Goal: Transaction & Acquisition: Book appointment/travel/reservation

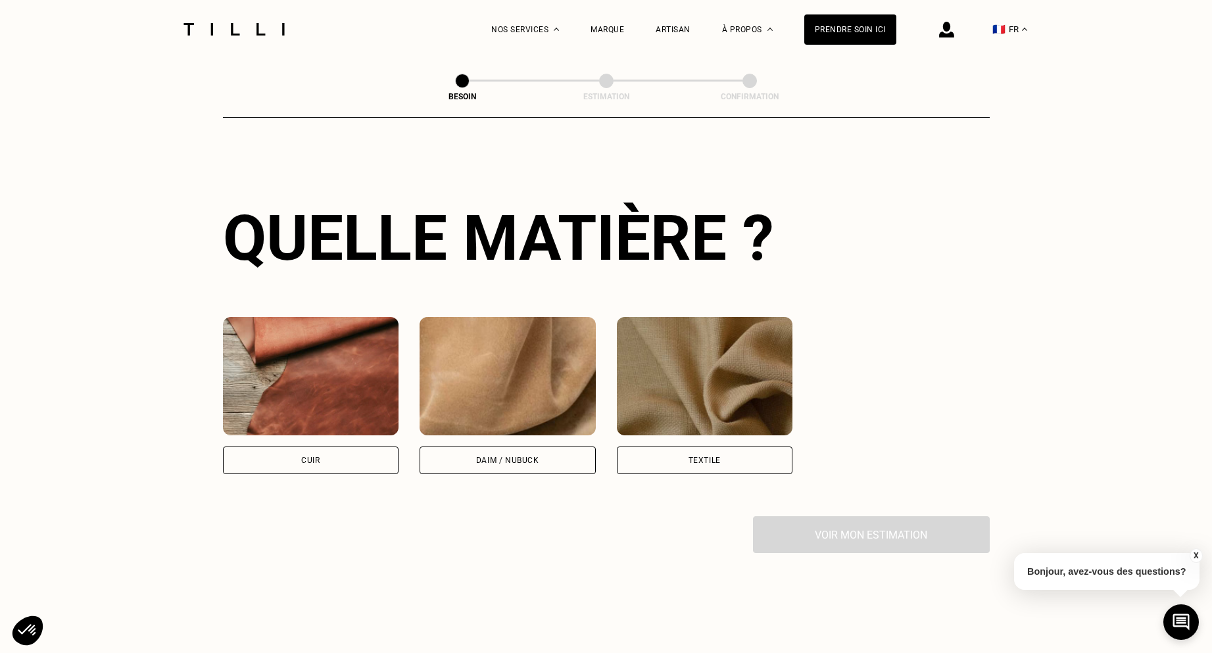
scroll to position [902, 0]
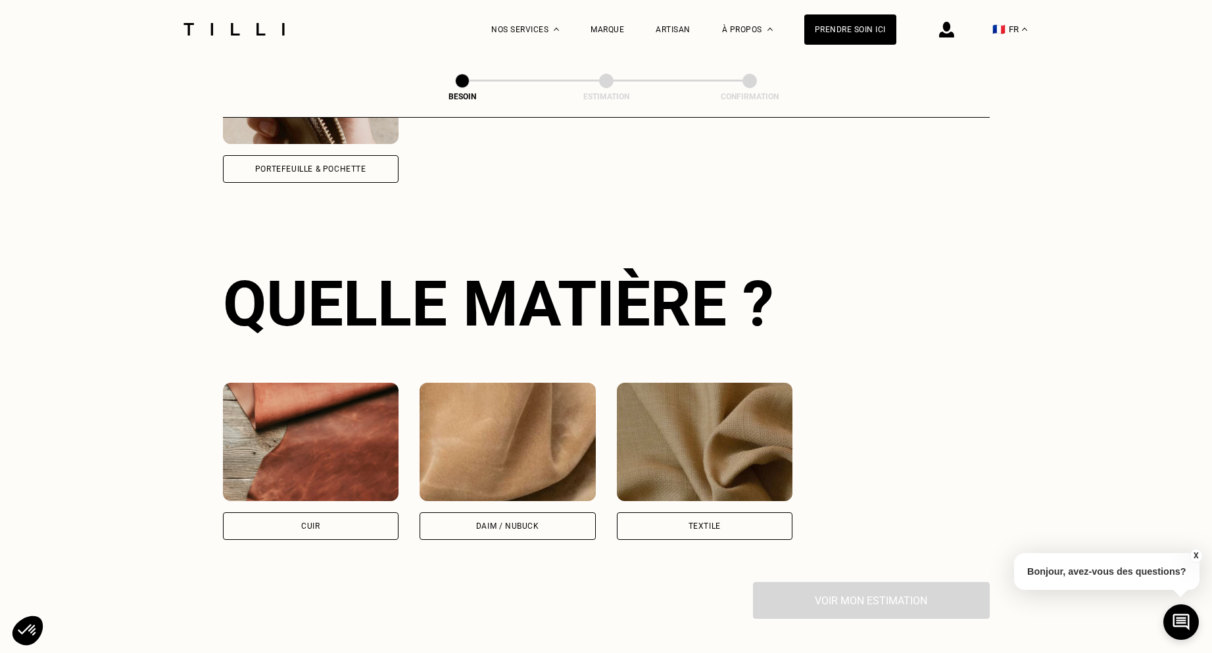
click at [312, 512] on div "Cuir" at bounding box center [311, 526] width 176 height 28
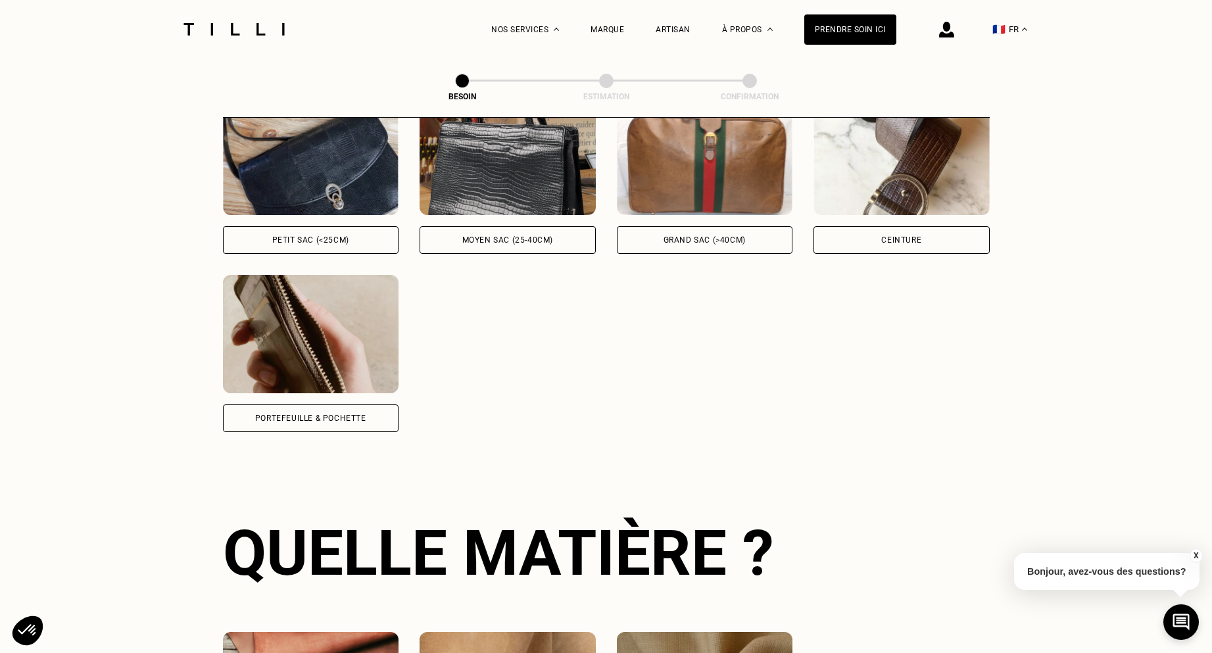
scroll to position [406, 0]
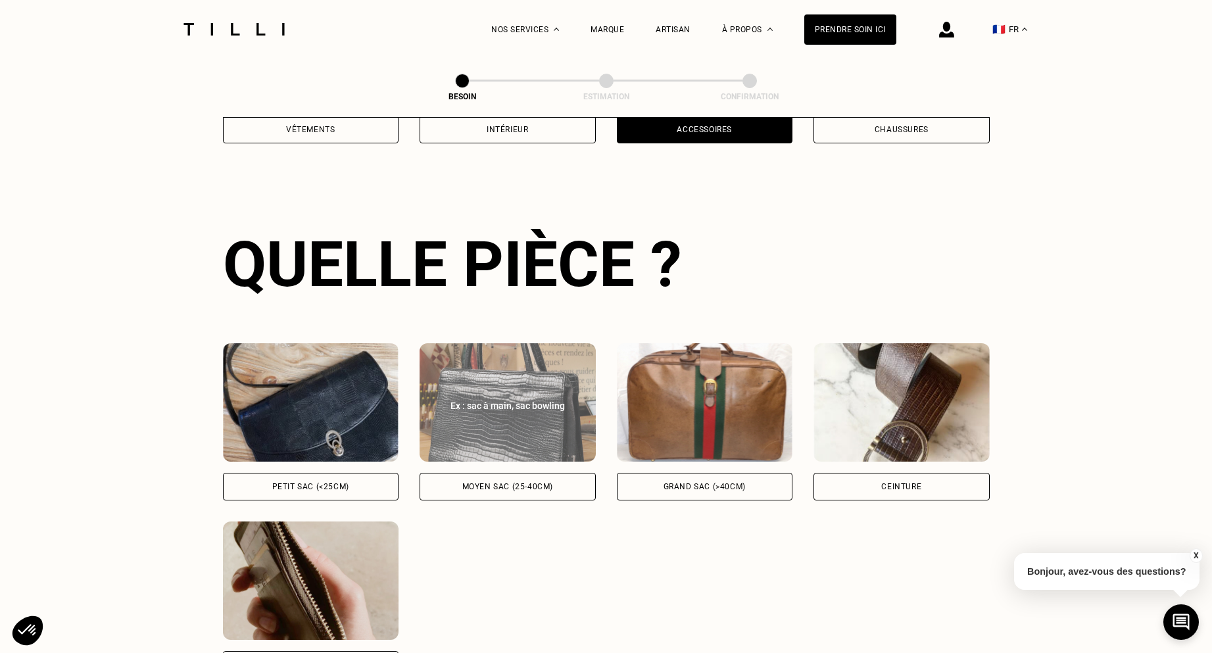
click at [506, 483] on div "Moyen sac (25-40cm)" at bounding box center [507, 487] width 91 height 8
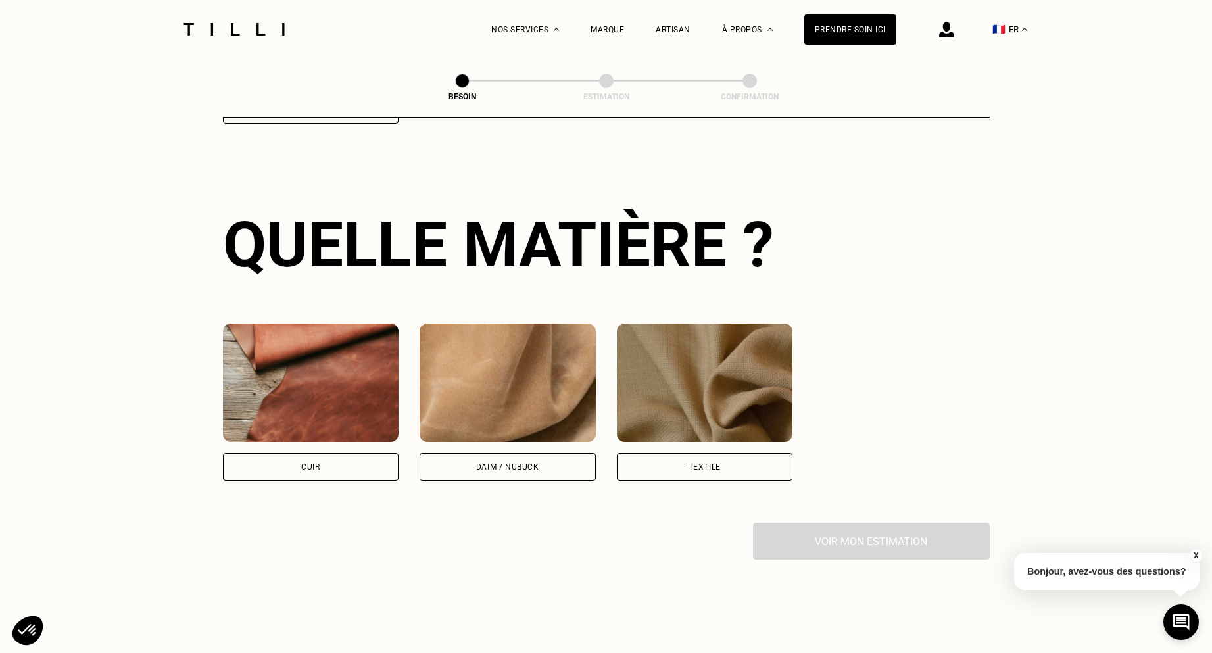
scroll to position [967, 0]
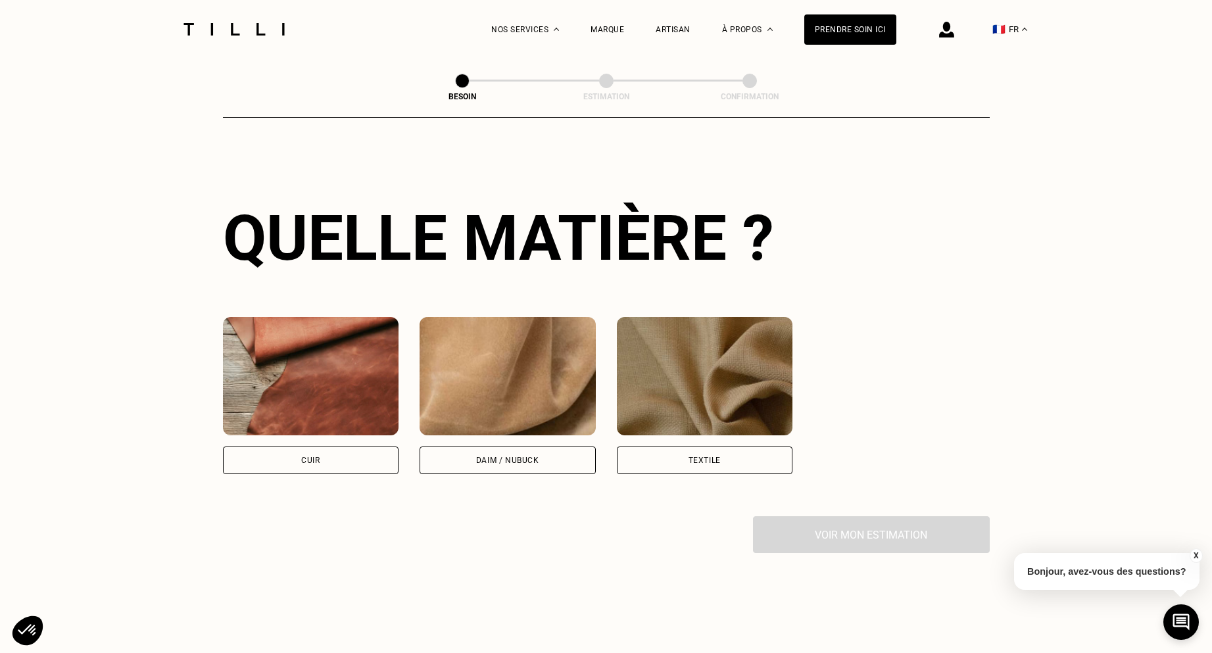
click at [367, 450] on div "Cuir" at bounding box center [311, 461] width 176 height 28
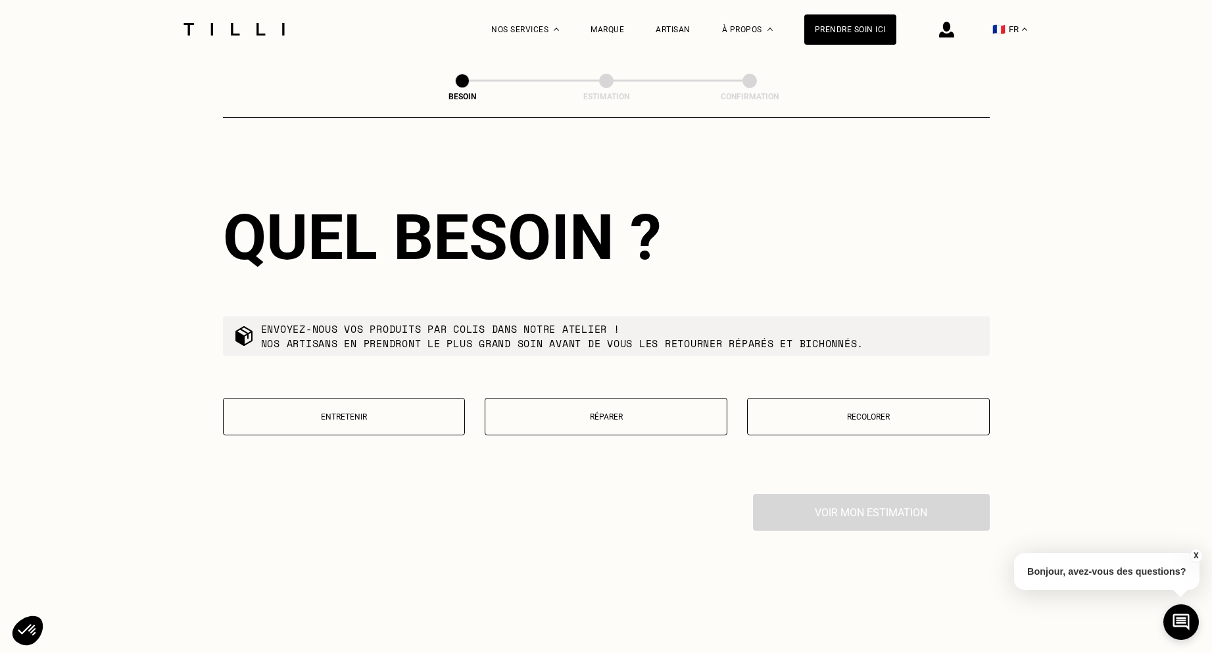
scroll to position [1326, 0]
drag, startPoint x: 560, startPoint y: 415, endPoint x: 541, endPoint y: 420, distance: 19.8
click at [560, 417] on button "Réparer" at bounding box center [606, 415] width 243 height 37
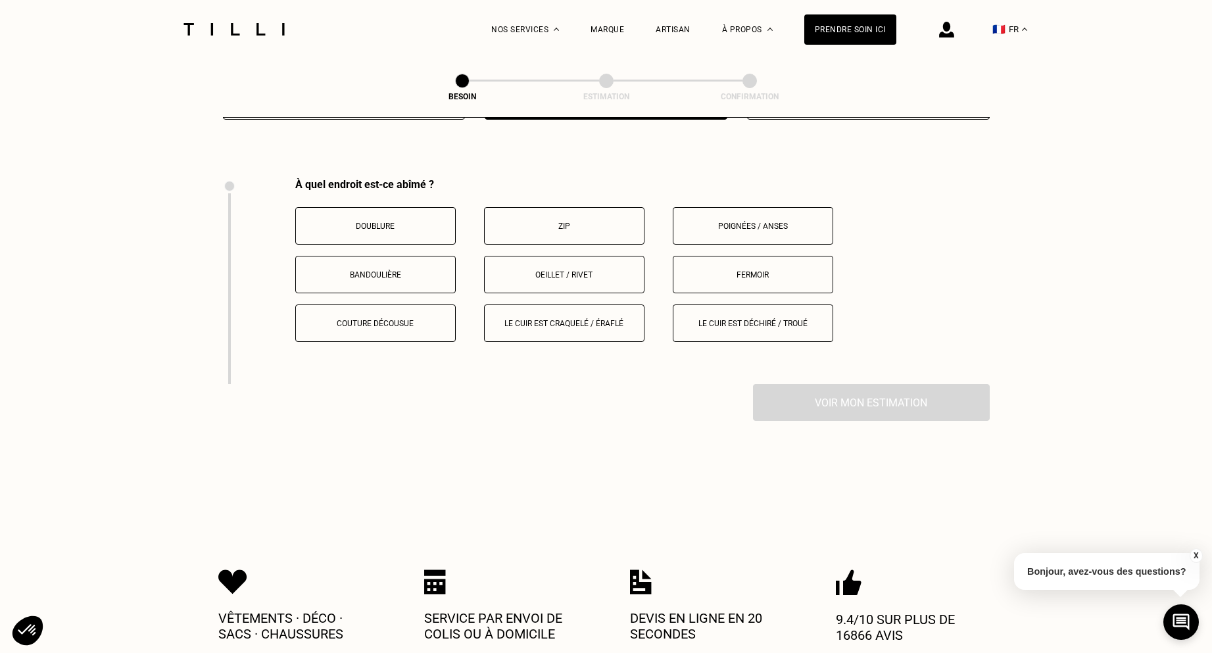
scroll to position [1581, 0]
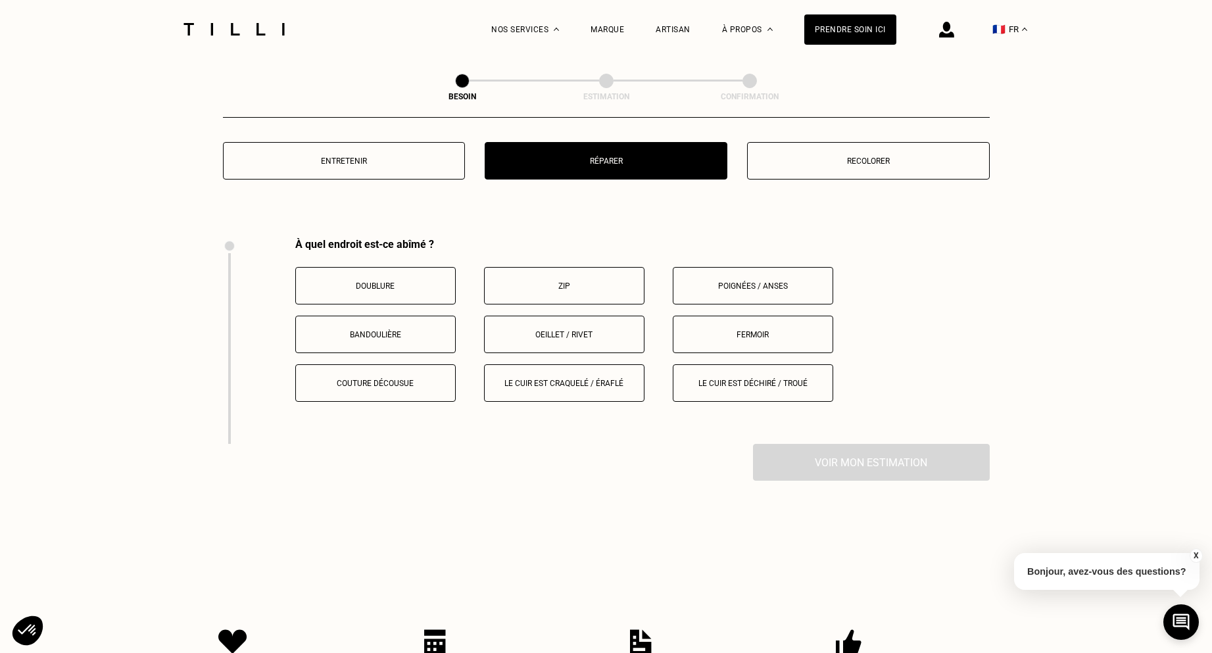
click at [562, 281] on p "Zip" at bounding box center [564, 285] width 146 height 9
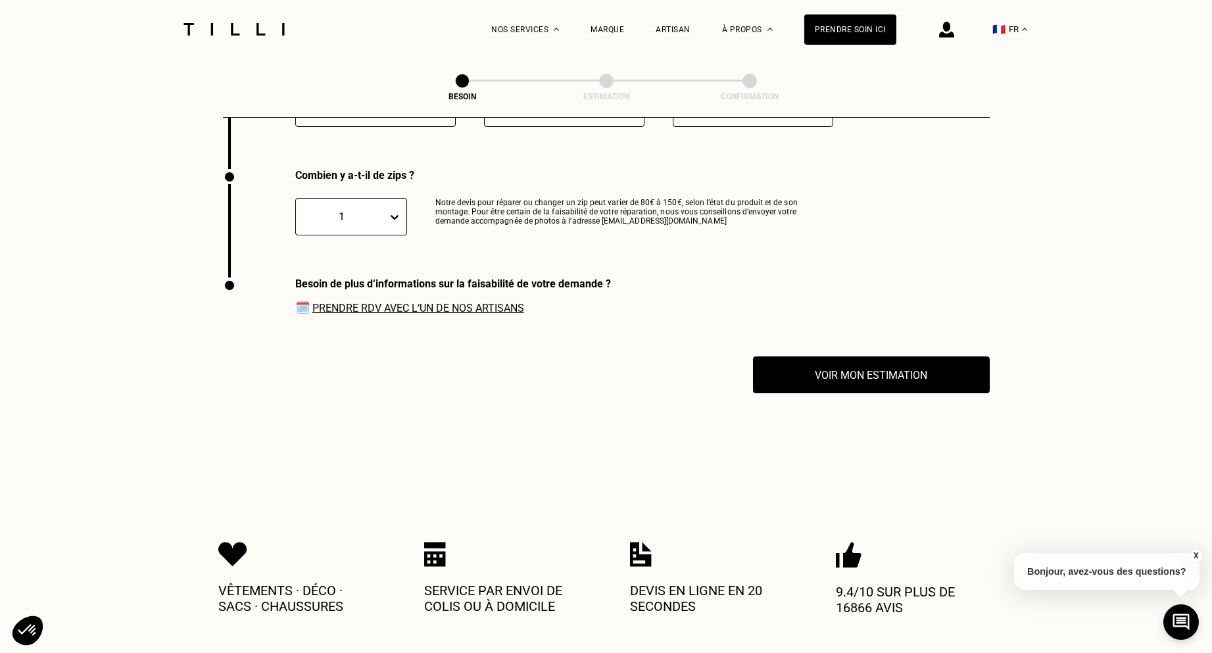
scroll to position [1870, 0]
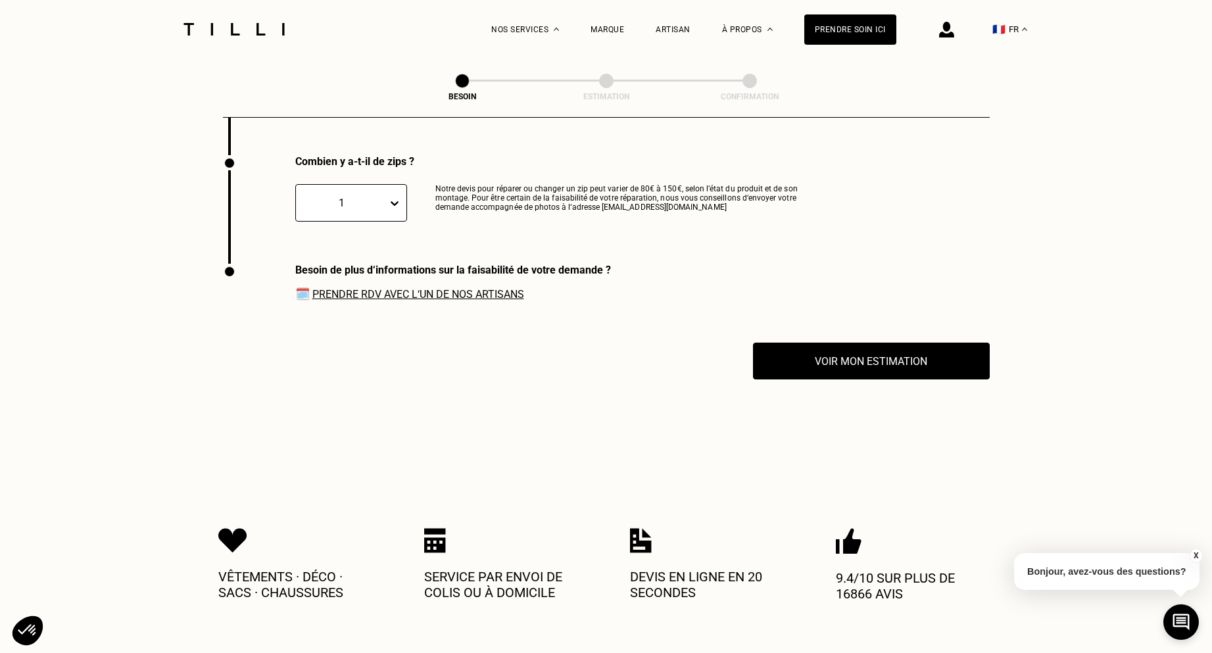
click at [488, 288] on link "Prendre RDV avec l‘un de nos artisans" at bounding box center [418, 294] width 212 height 12
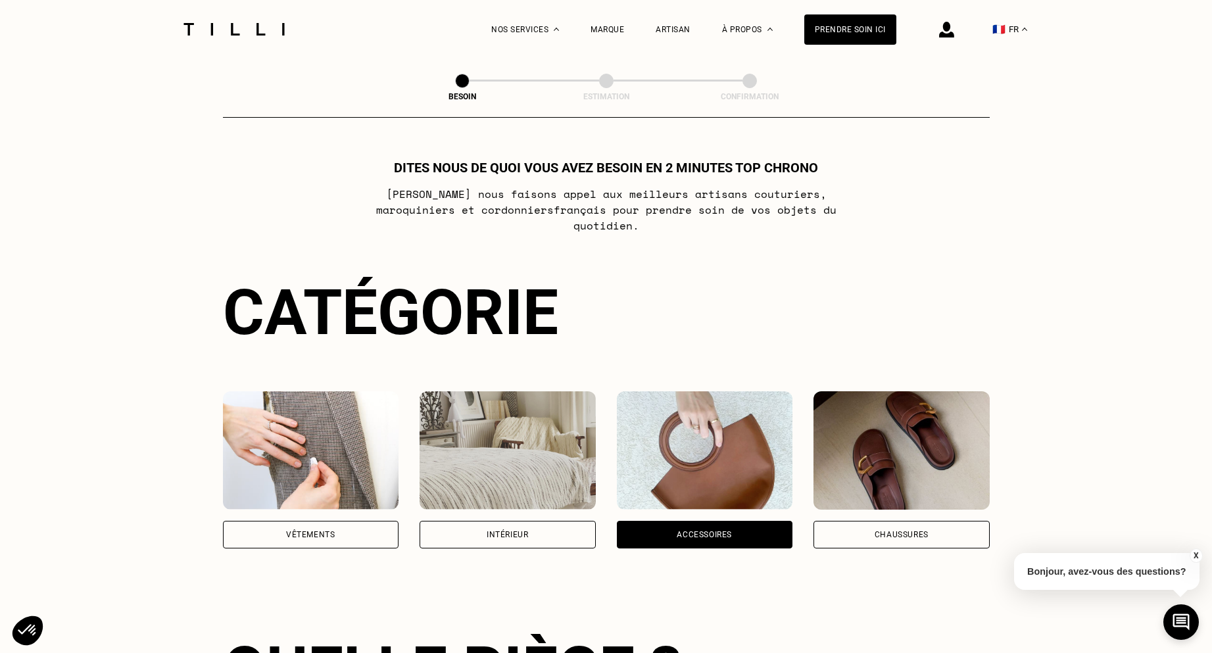
scroll to position [0, 0]
click at [690, 27] on div "Artisan" at bounding box center [673, 29] width 35 height 9
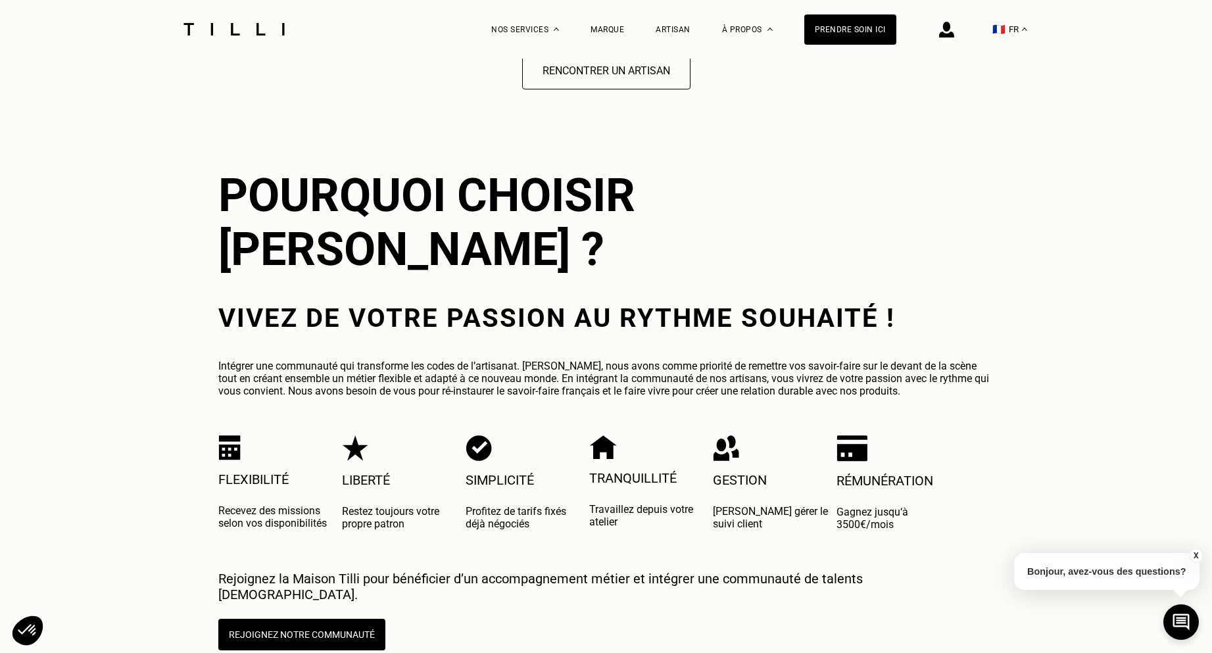
scroll to position [2236, 0]
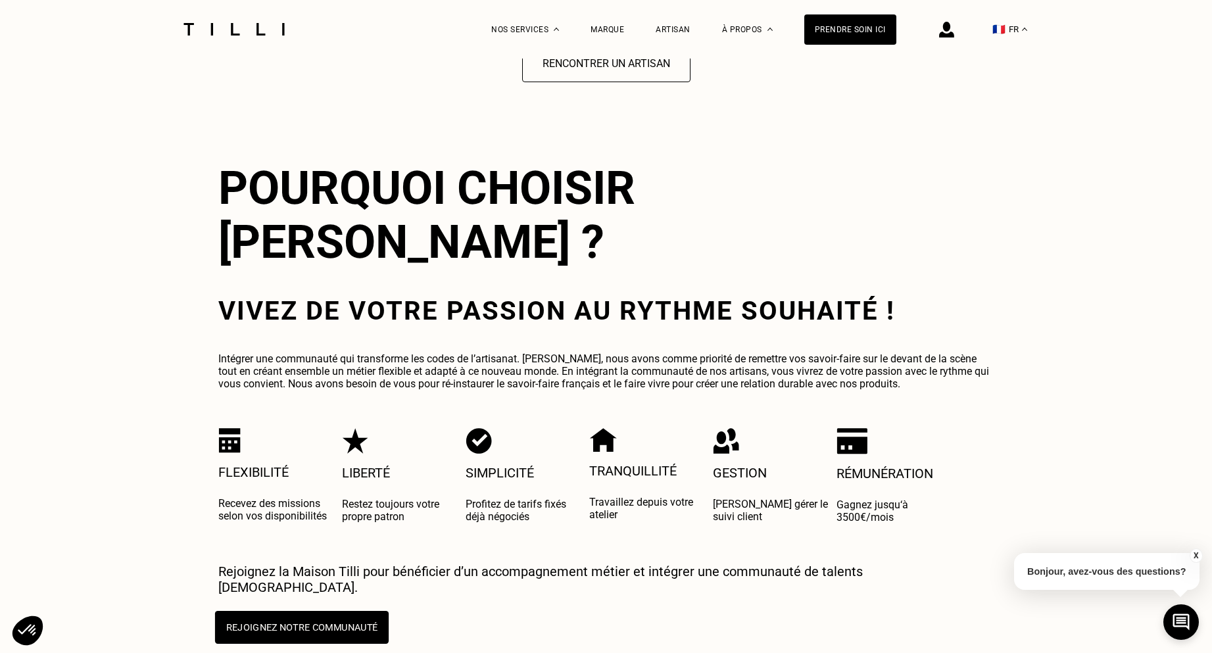
click at [359, 611] on button "Rejoignez notre communauté" at bounding box center [301, 627] width 174 height 33
select select "FR"
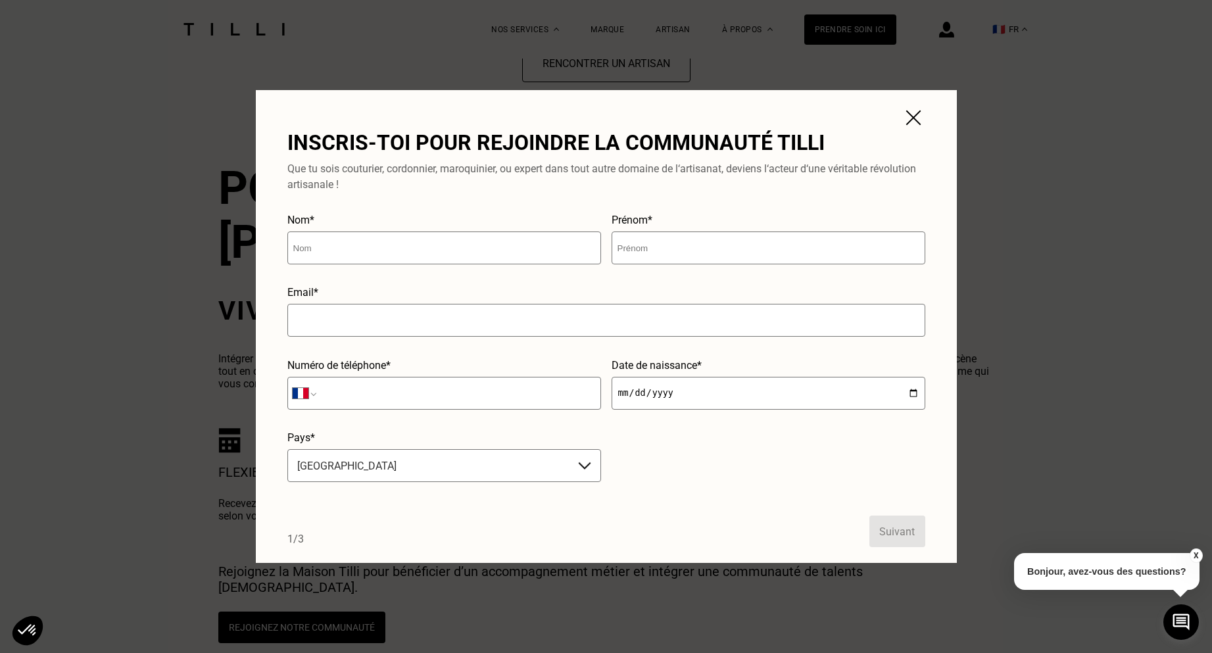
click at [919, 118] on img at bounding box center [914, 118] width 24 height 24
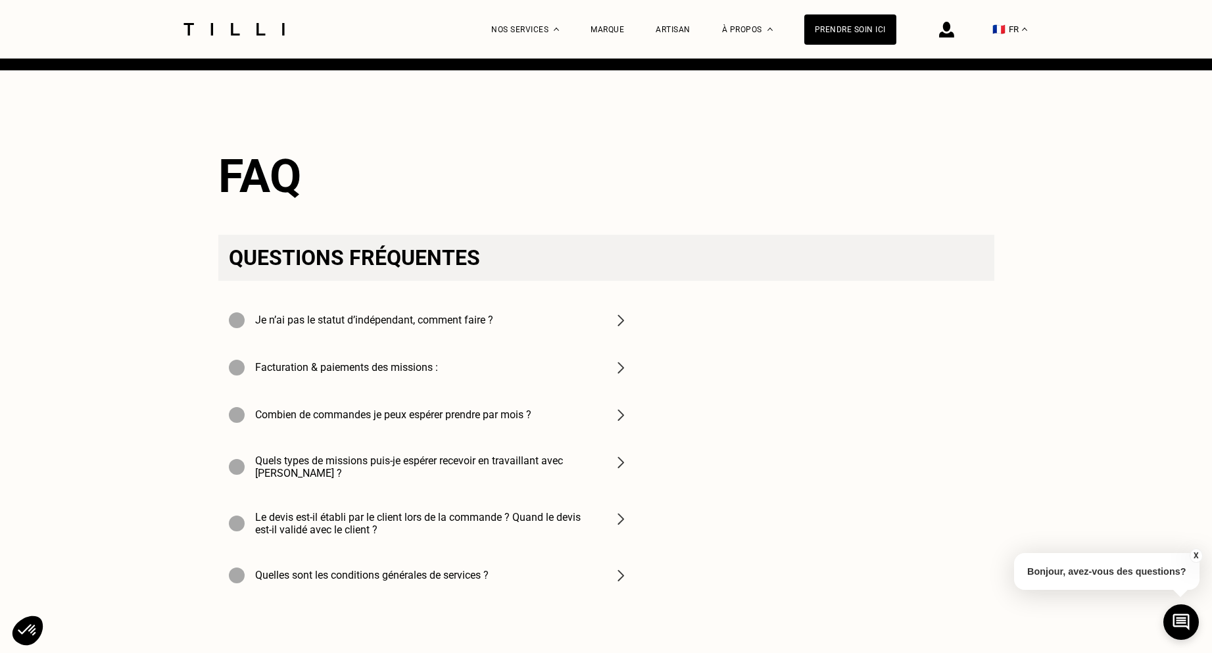
scroll to position [4537, 0]
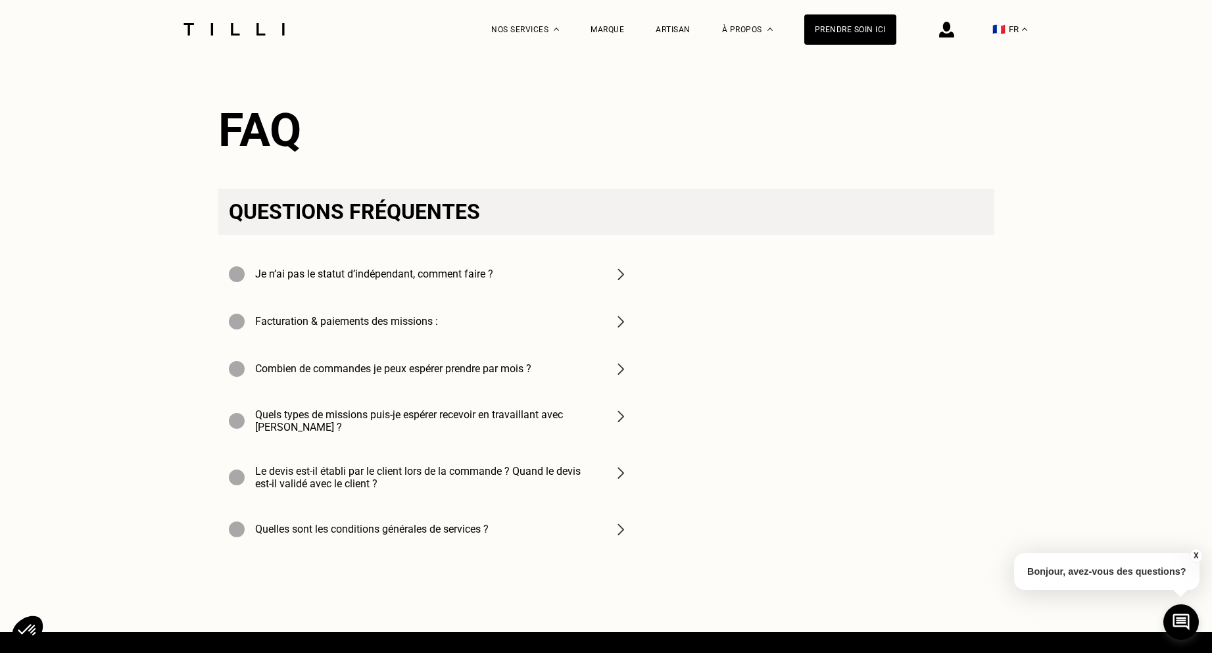
click at [617, 298] on div "Facturation & paiements des missions :" at bounding box center [428, 321] width 421 height 47
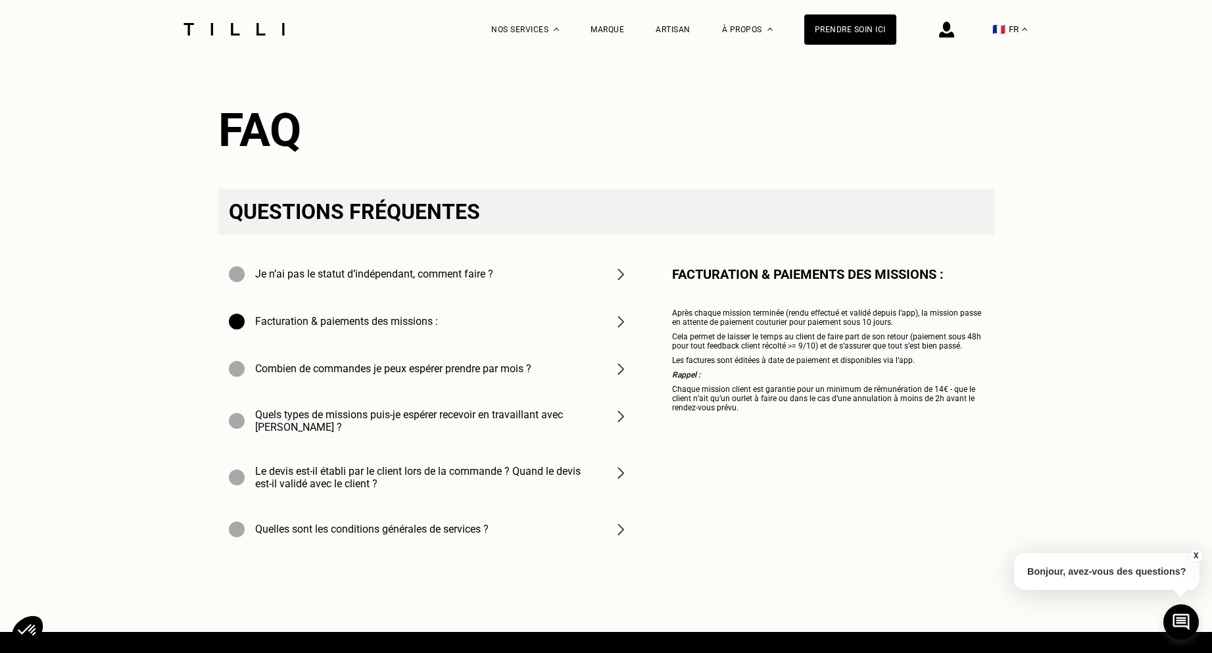
click at [621, 361] on img at bounding box center [621, 369] width 16 height 16
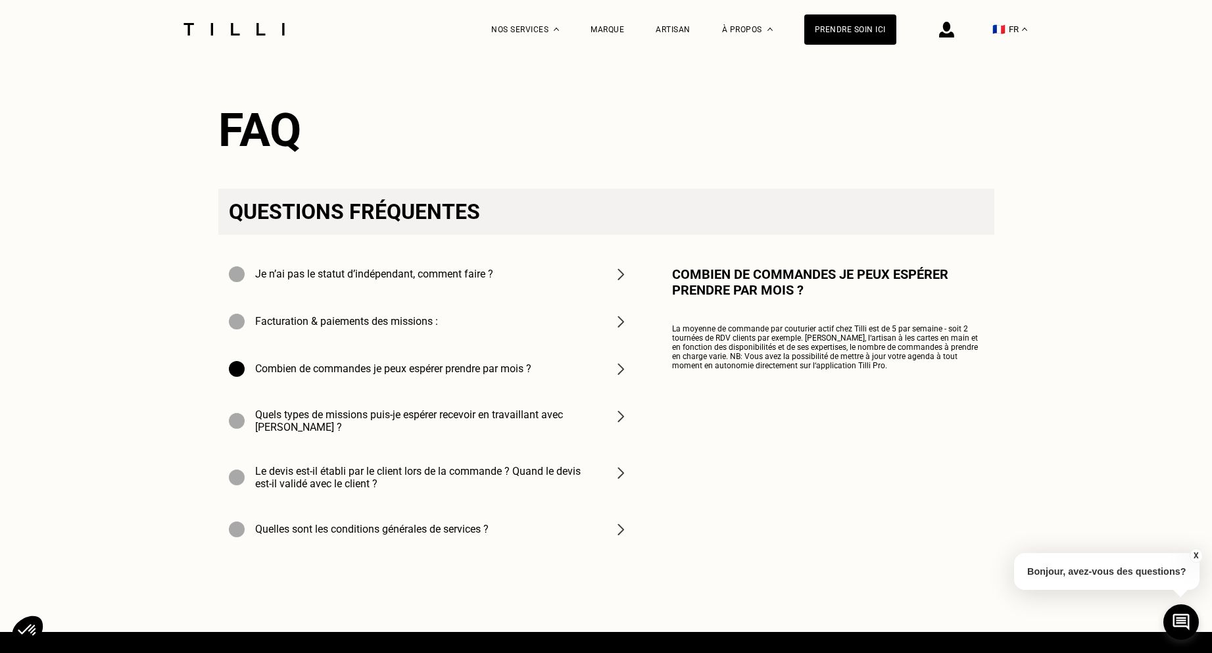
click at [625, 408] on img at bounding box center [621, 416] width 16 height 16
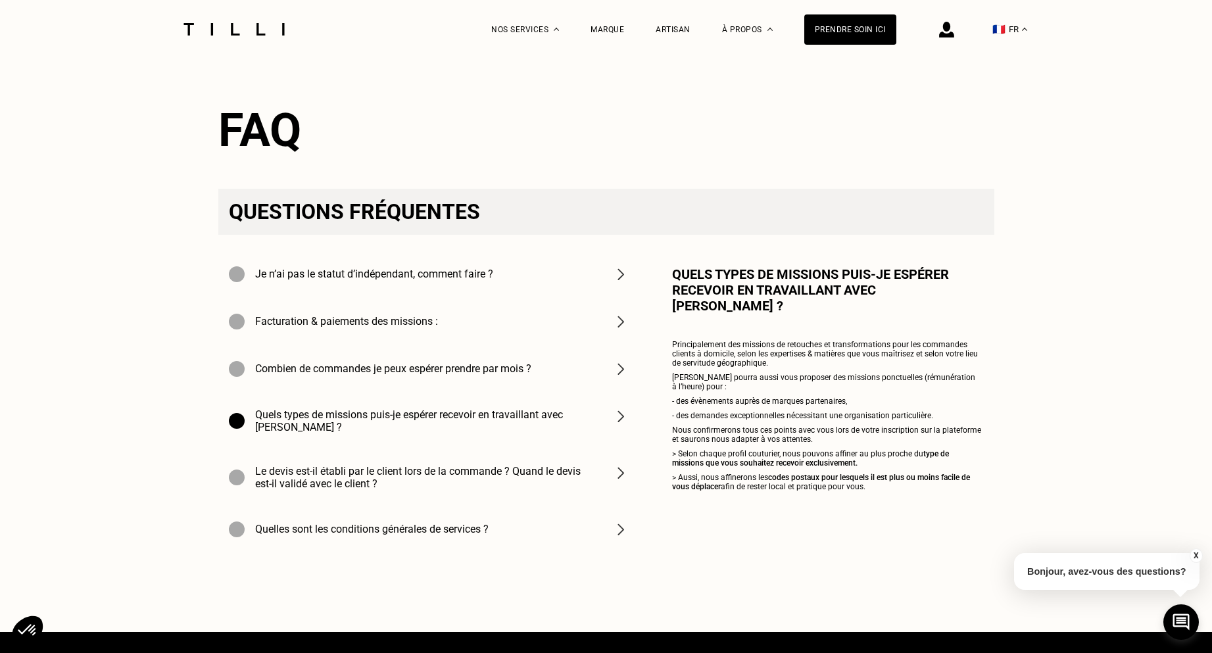
click at [625, 465] on img at bounding box center [621, 473] width 16 height 16
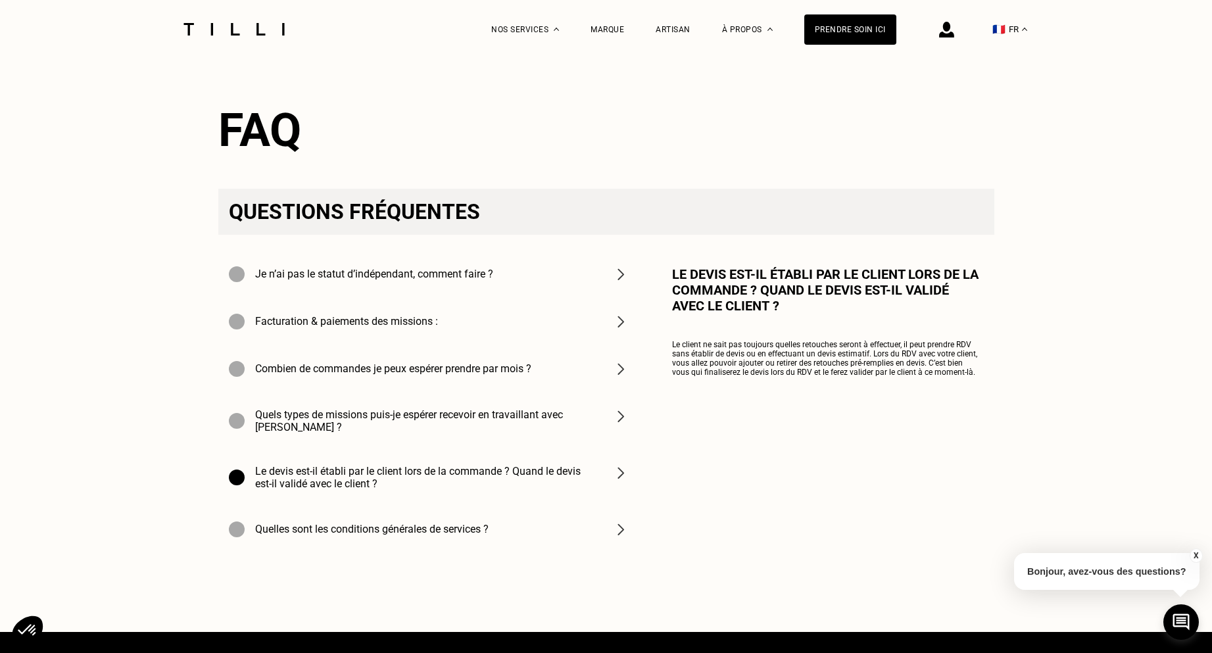
click at [621, 521] on img at bounding box center [621, 529] width 16 height 16
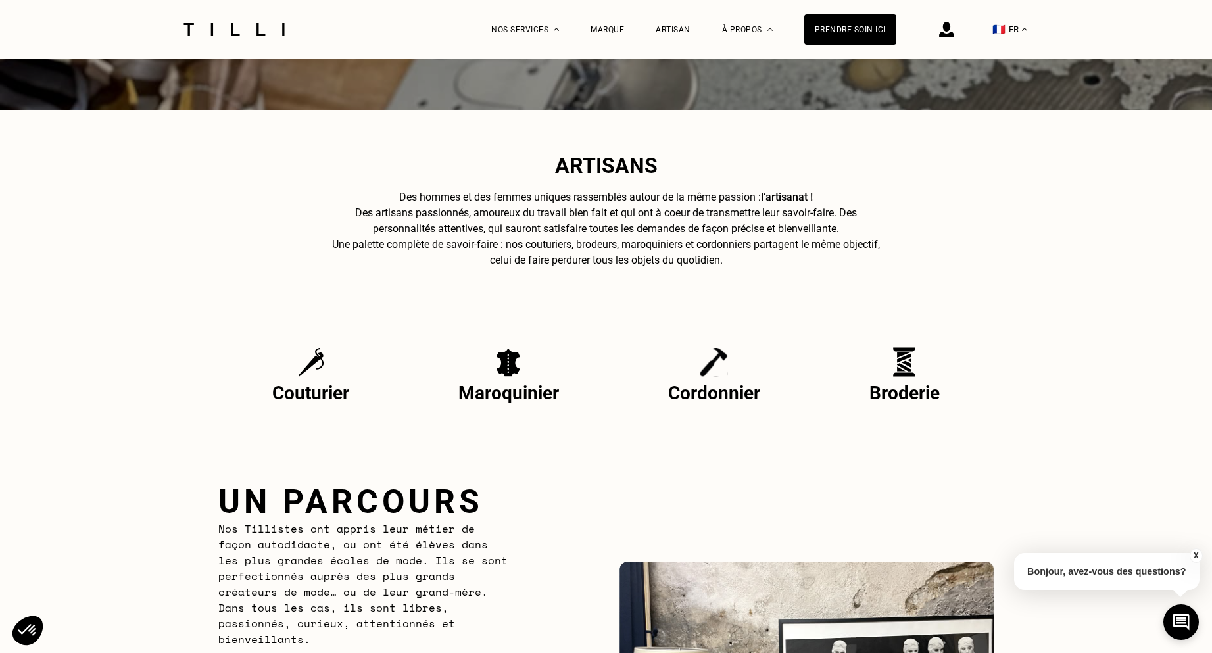
scroll to position [263, 0]
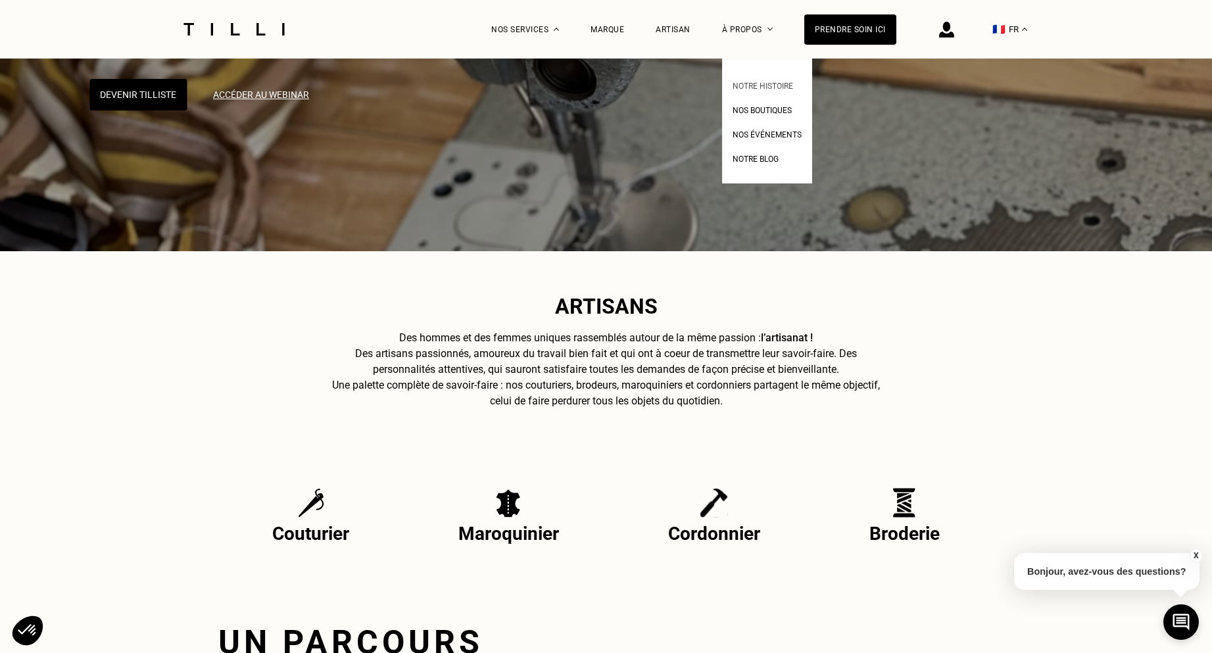
click at [755, 87] on span "Notre histoire" at bounding box center [763, 86] width 60 height 9
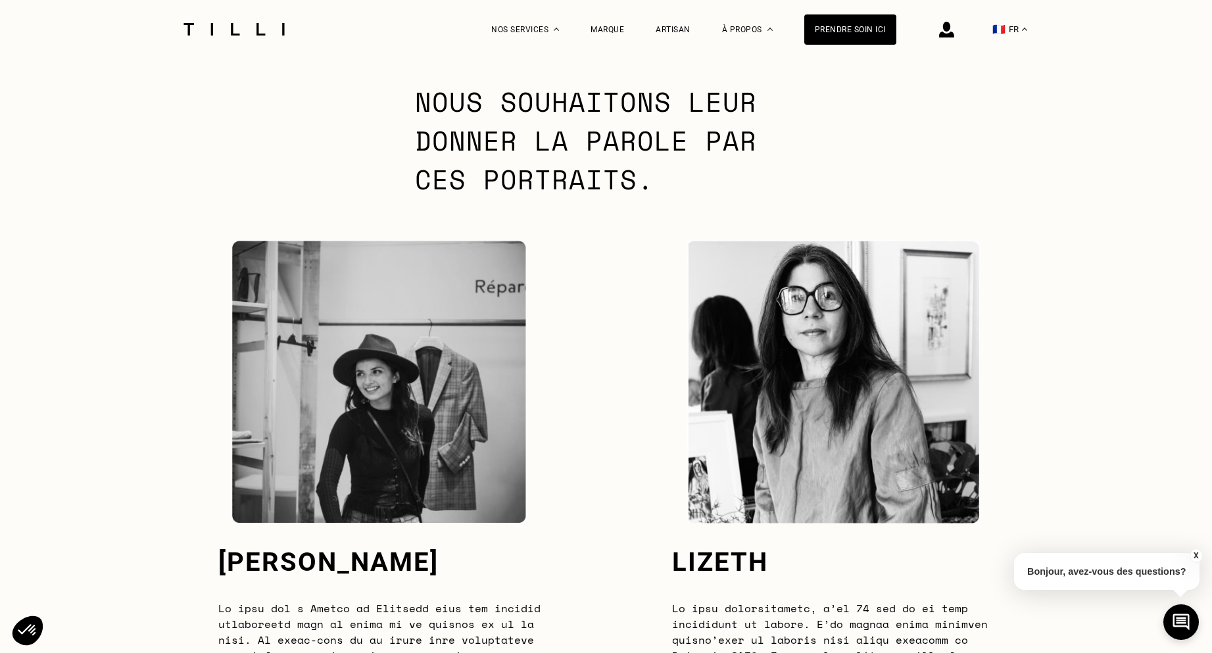
scroll to position [3091, 0]
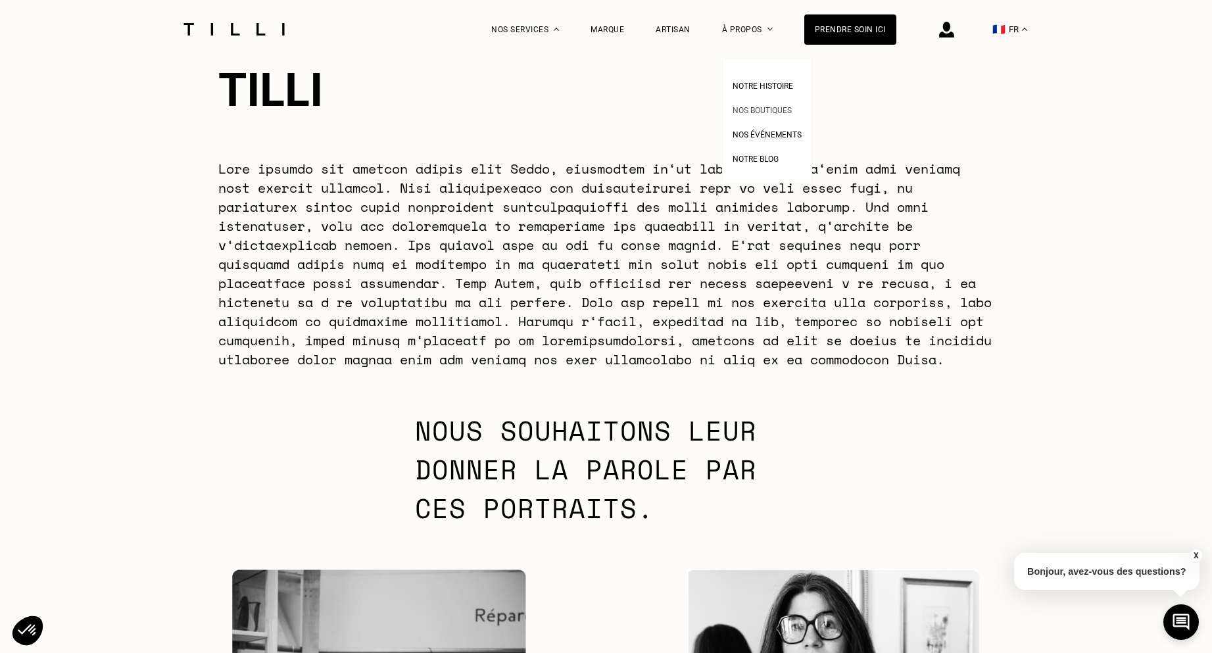
click at [754, 109] on span "Nos boutiques" at bounding box center [762, 110] width 59 height 9
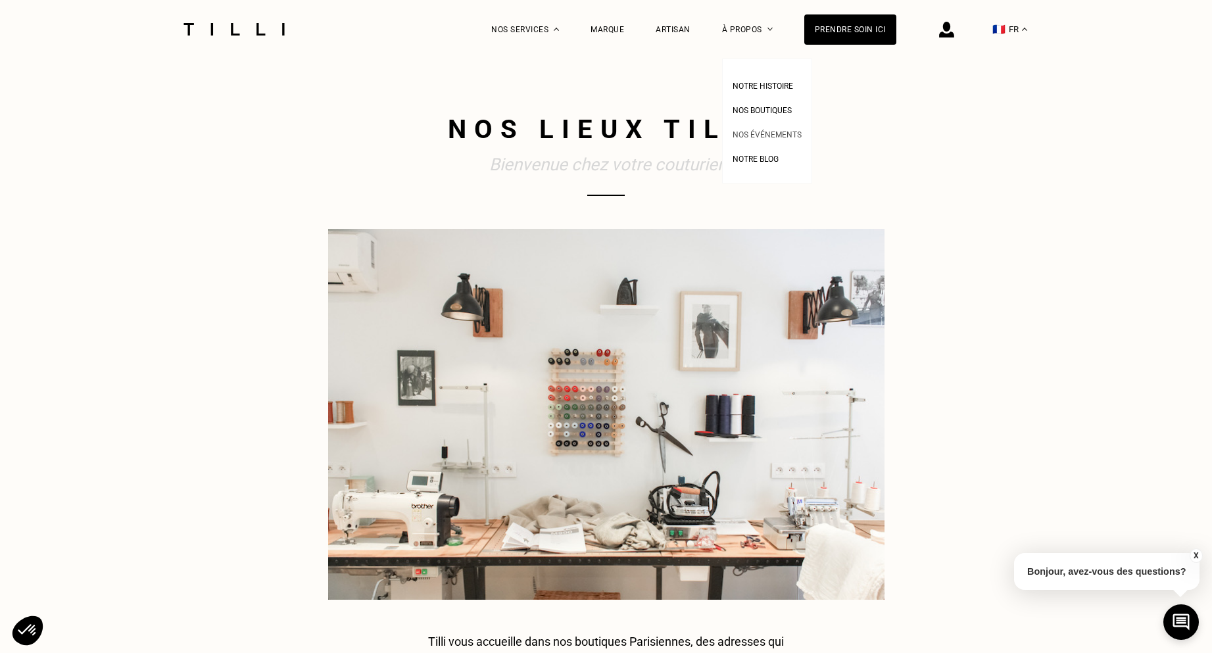
click at [755, 135] on span "Nos événements" at bounding box center [767, 134] width 69 height 9
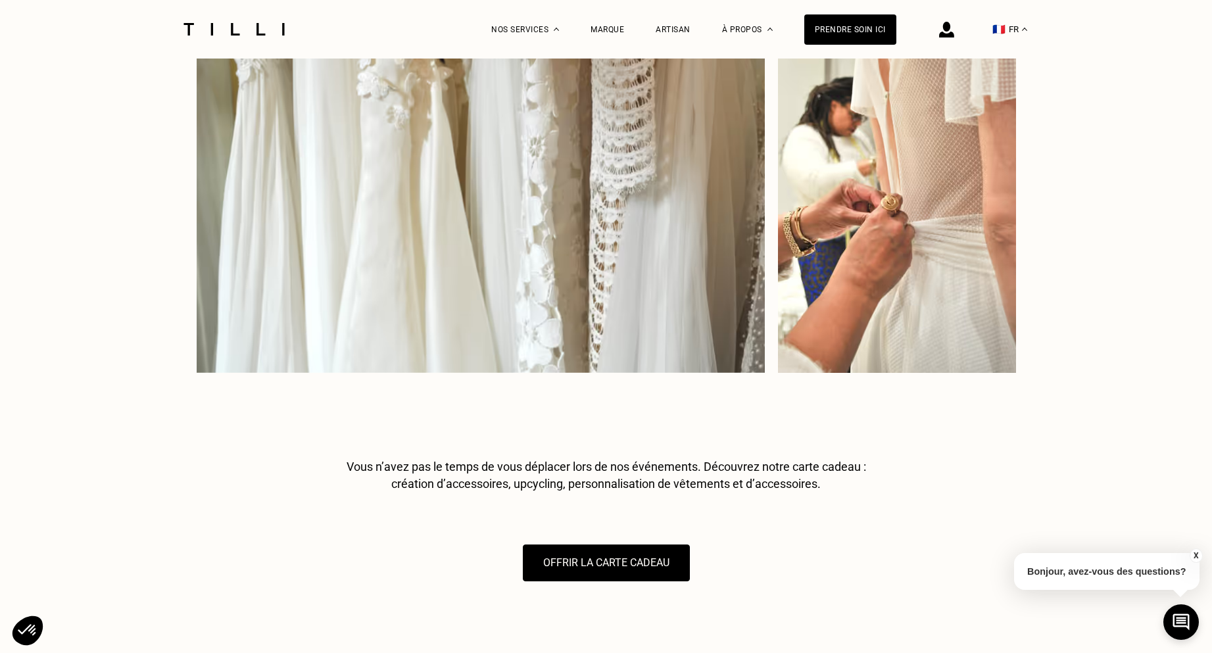
scroll to position [29723, 0]
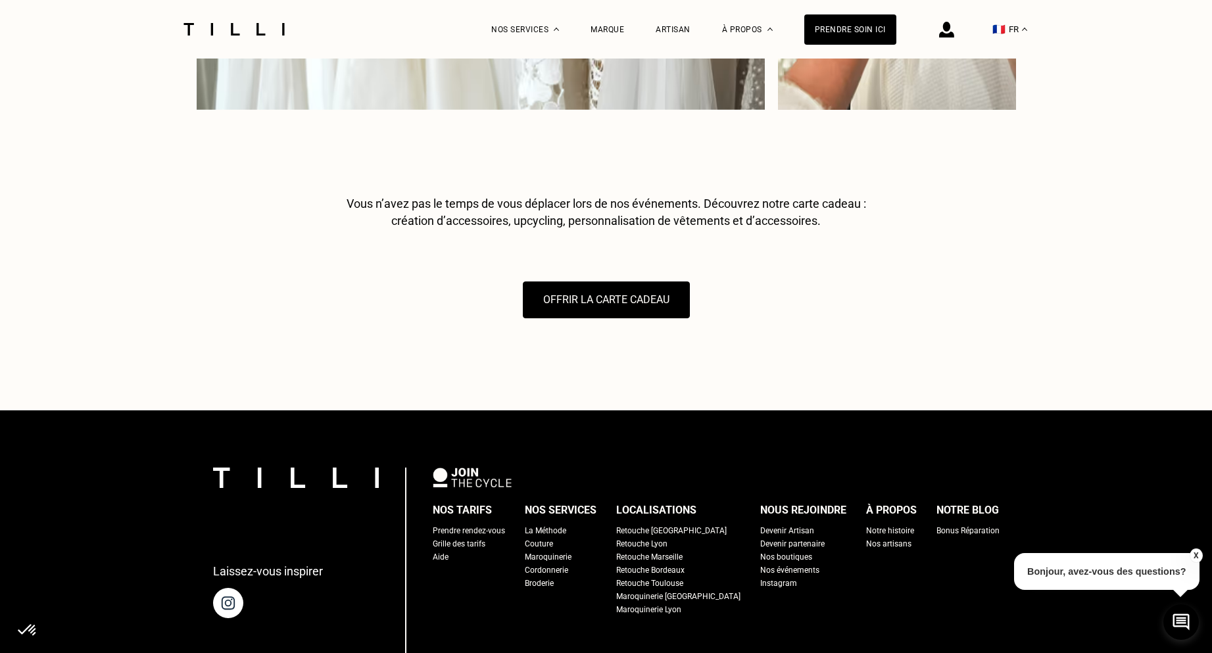
click at [679, 590] on div "Maroquinerie [GEOGRAPHIC_DATA]" at bounding box center [678, 596] width 124 height 13
